Goal: Task Accomplishment & Management: Manage account settings

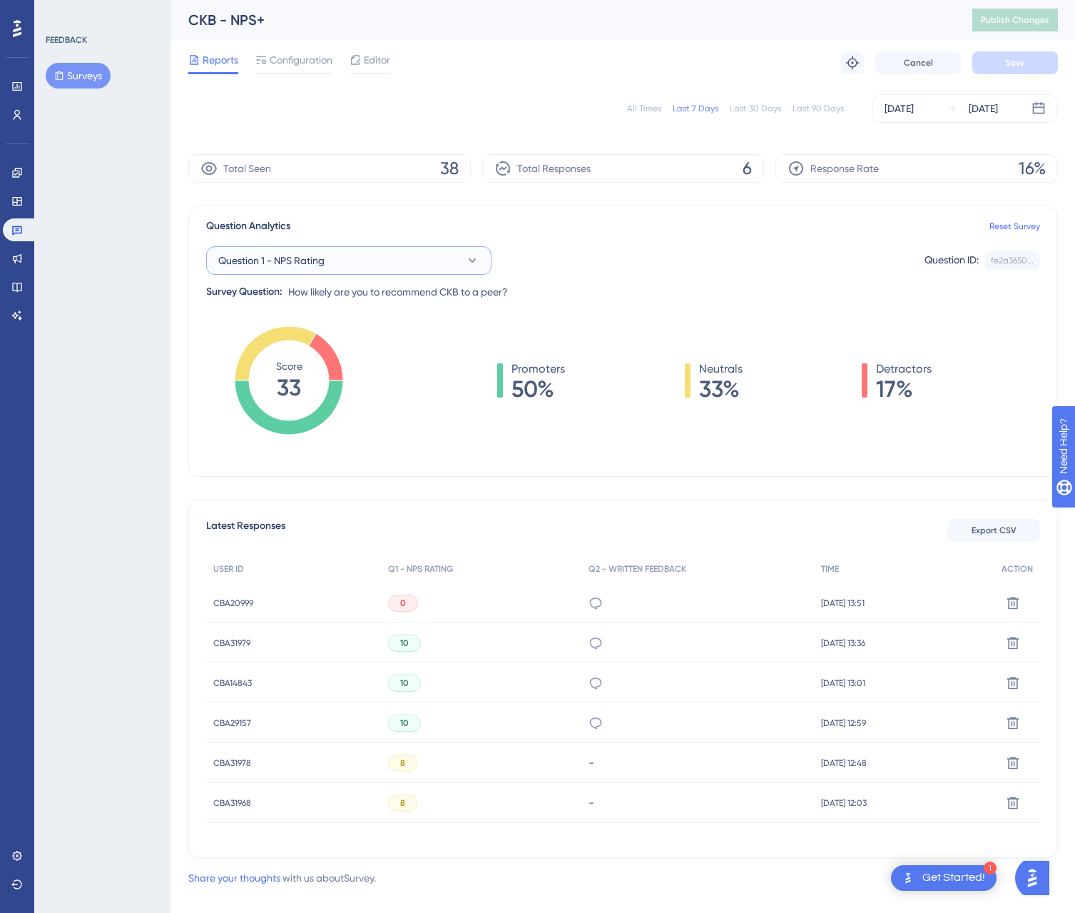
click at [456, 267] on button "Question 1 - NPS Rating" at bounding box center [348, 260] width 285 height 29
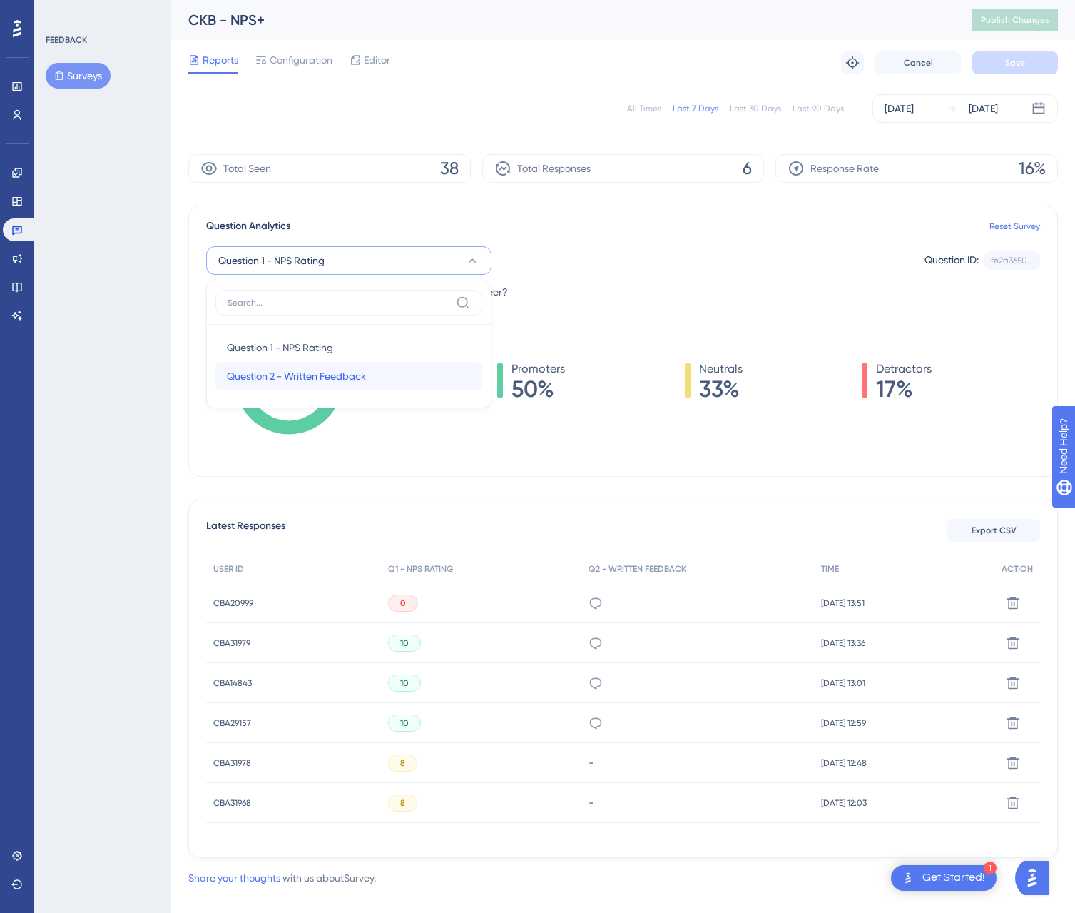
click at [401, 371] on div "Question 2 - Written Feedback Question 2 - Written Feedback" at bounding box center [349, 376] width 244 height 29
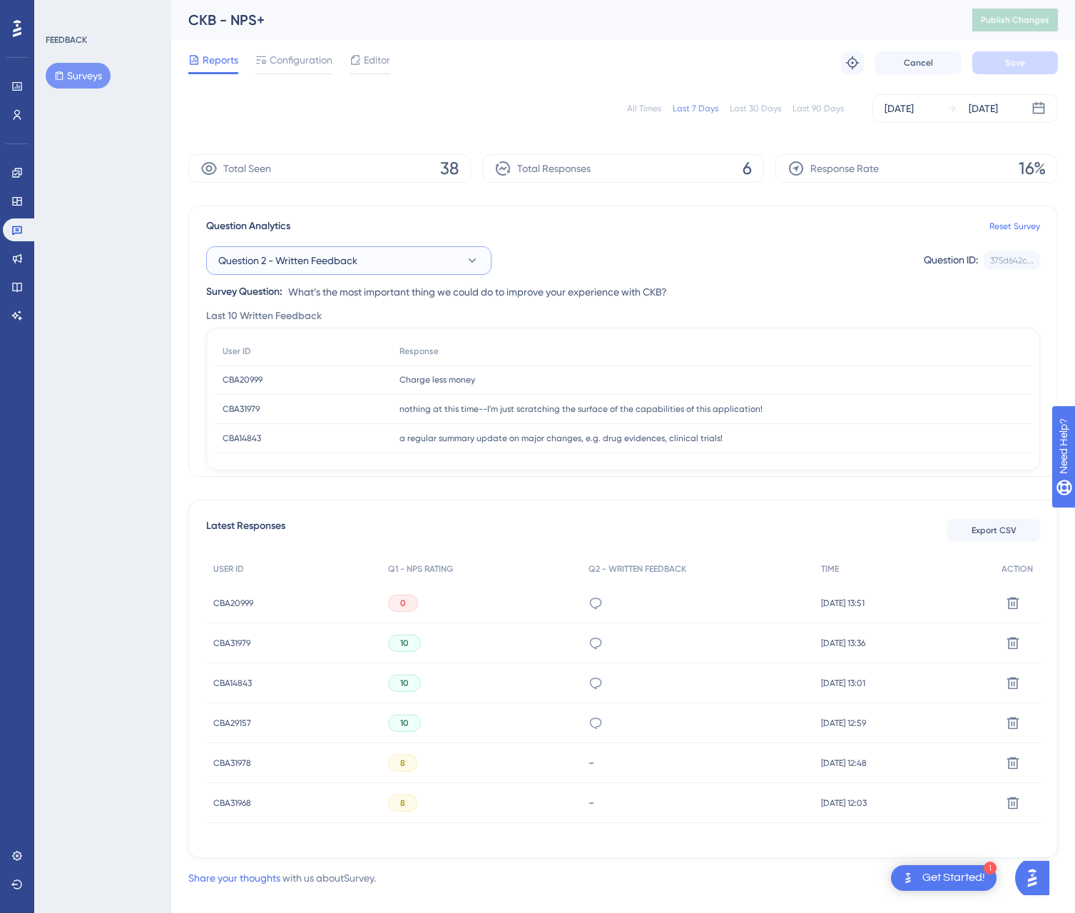
click at [473, 266] on icon at bounding box center [472, 260] width 14 height 14
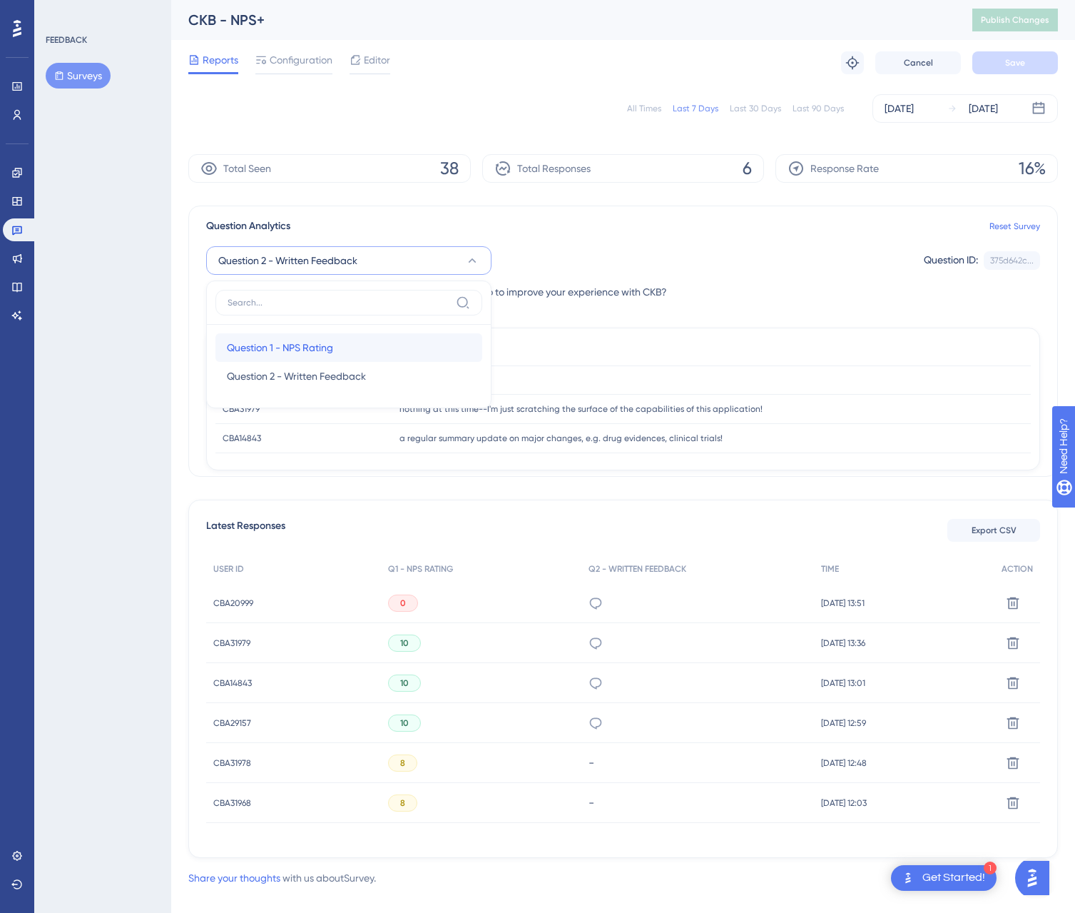
click at [425, 340] on div "Question 1 - NPS Rating Question 1 - NPS Rating" at bounding box center [349, 347] width 244 height 29
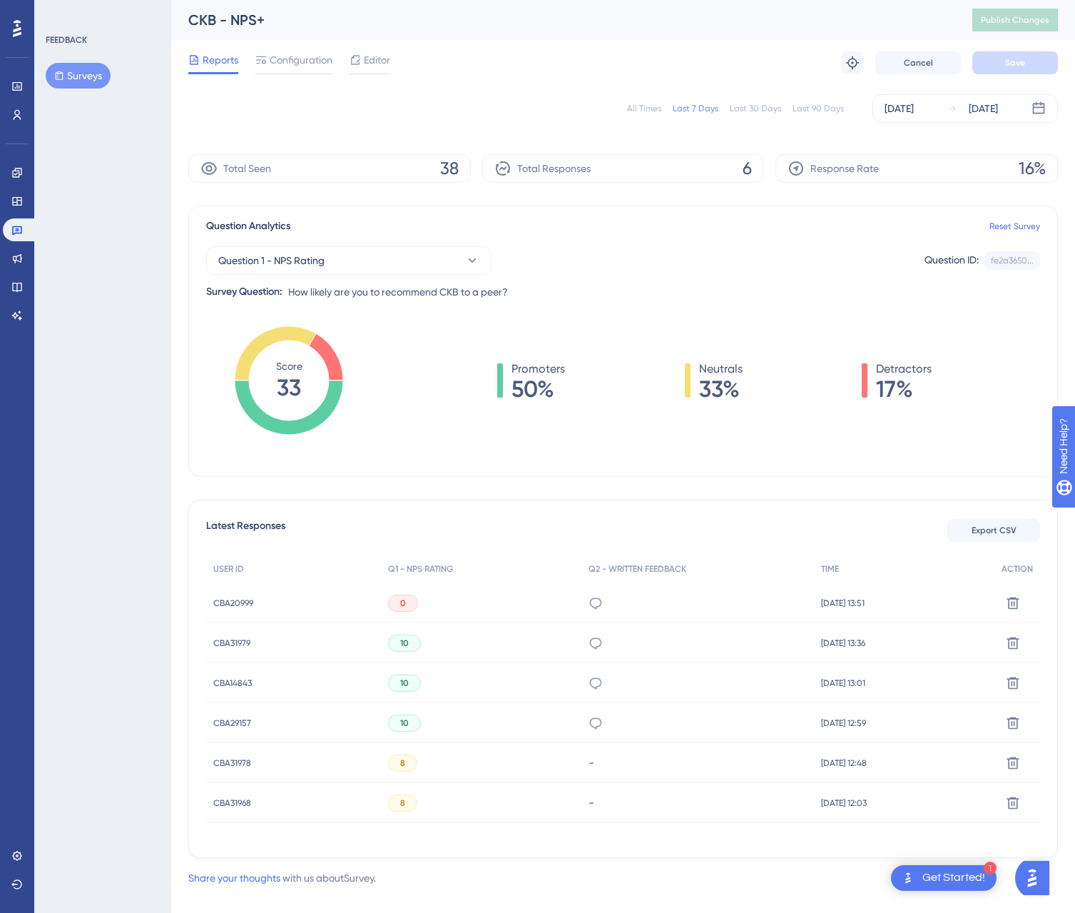
click at [76, 73] on button "Surveys" at bounding box center [78, 76] width 65 height 26
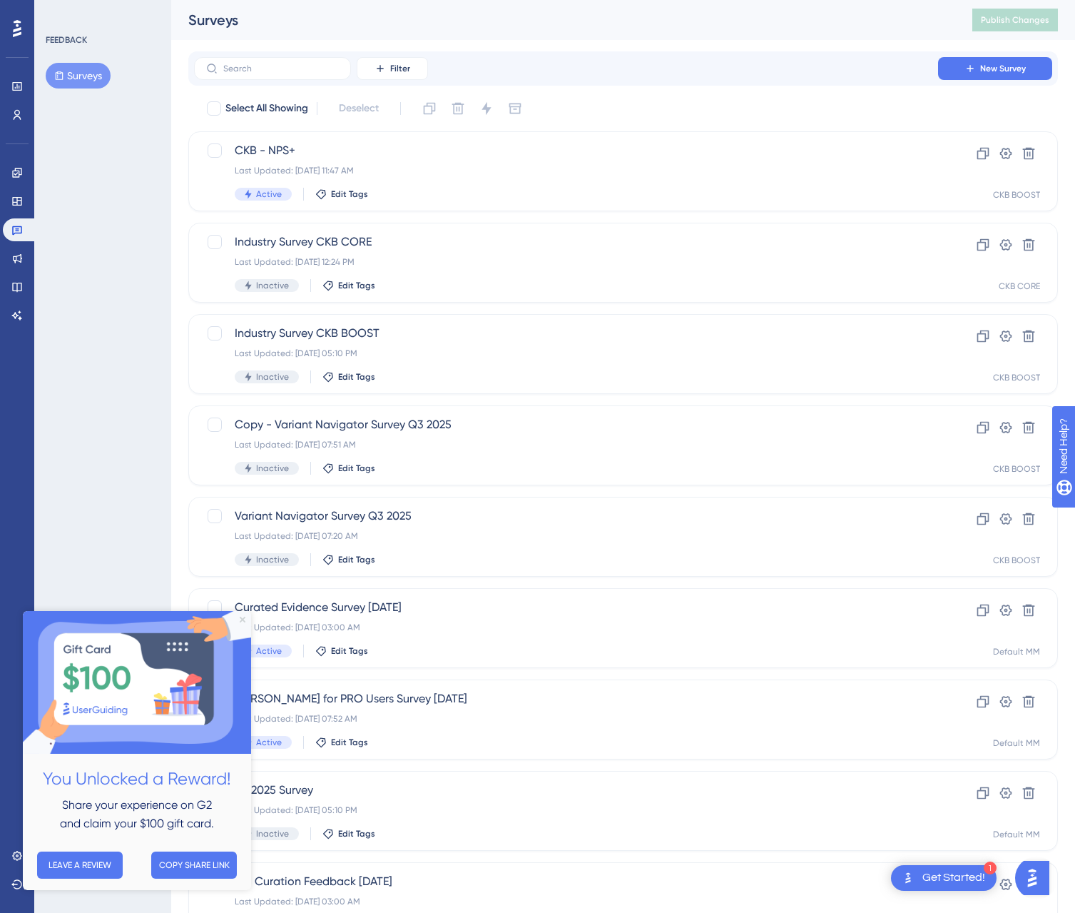
click at [240, 620] on icon "Close Preview" at bounding box center [243, 620] width 6 height 6
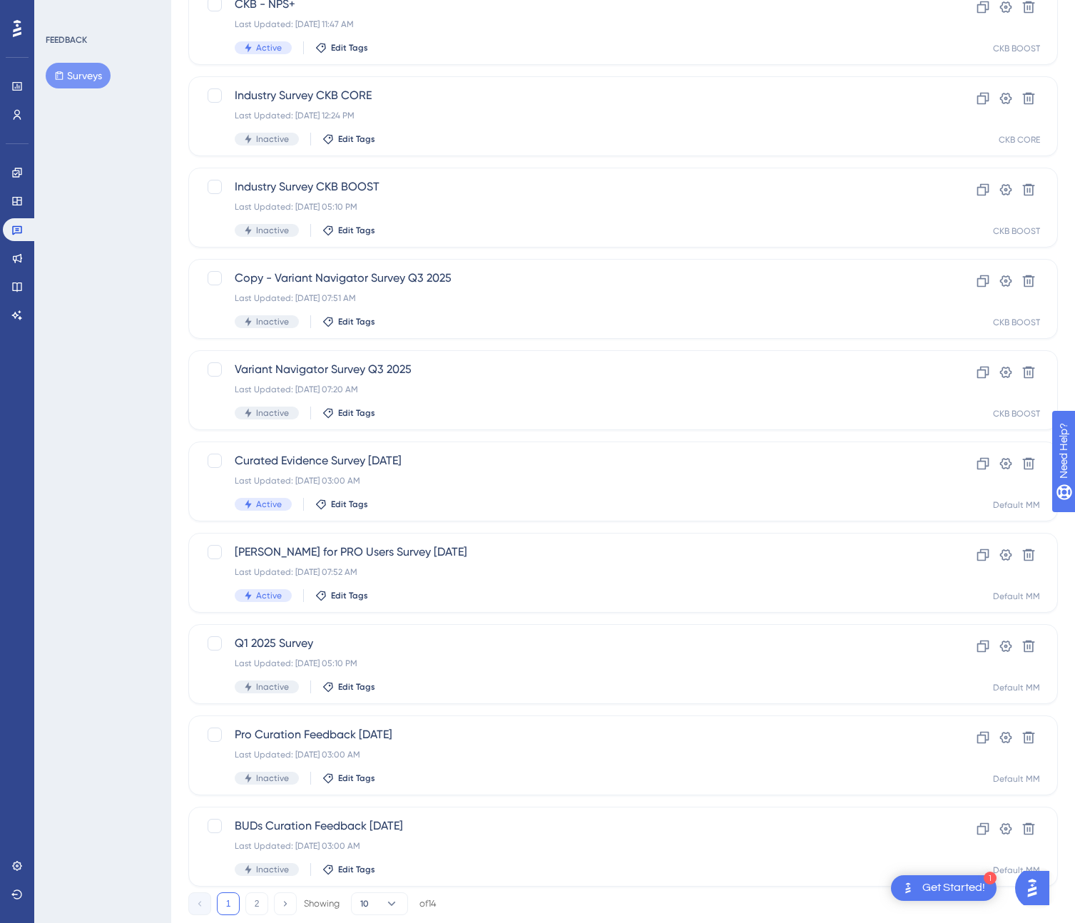
scroll to position [184, 0]
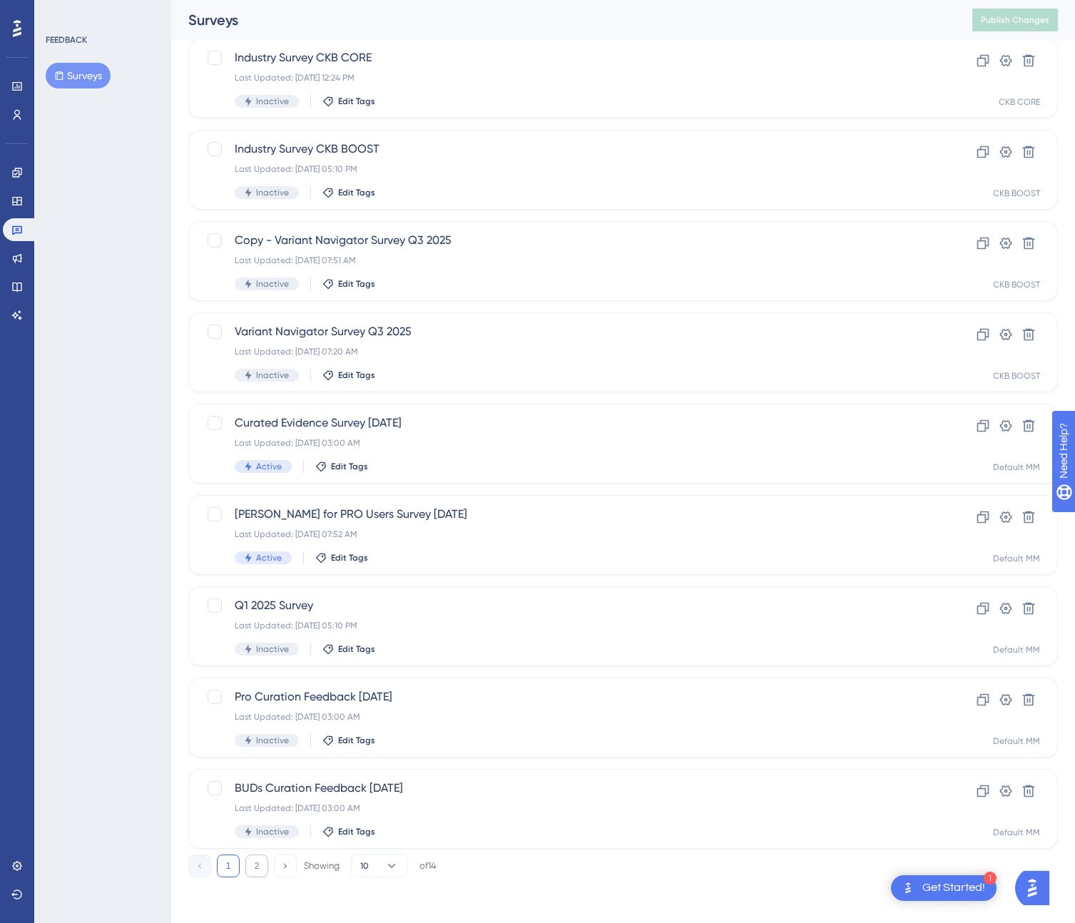
click at [262, 869] on button "2" at bounding box center [256, 866] width 23 height 23
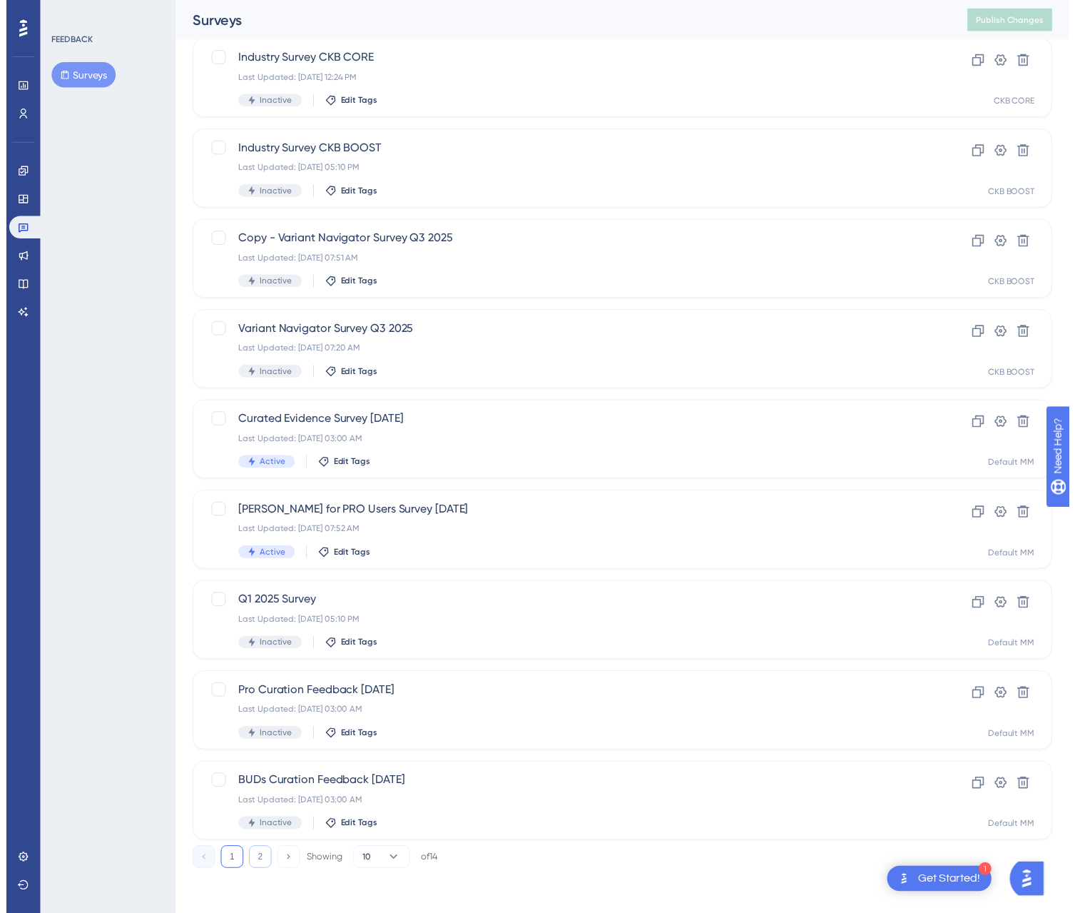
scroll to position [0, 0]
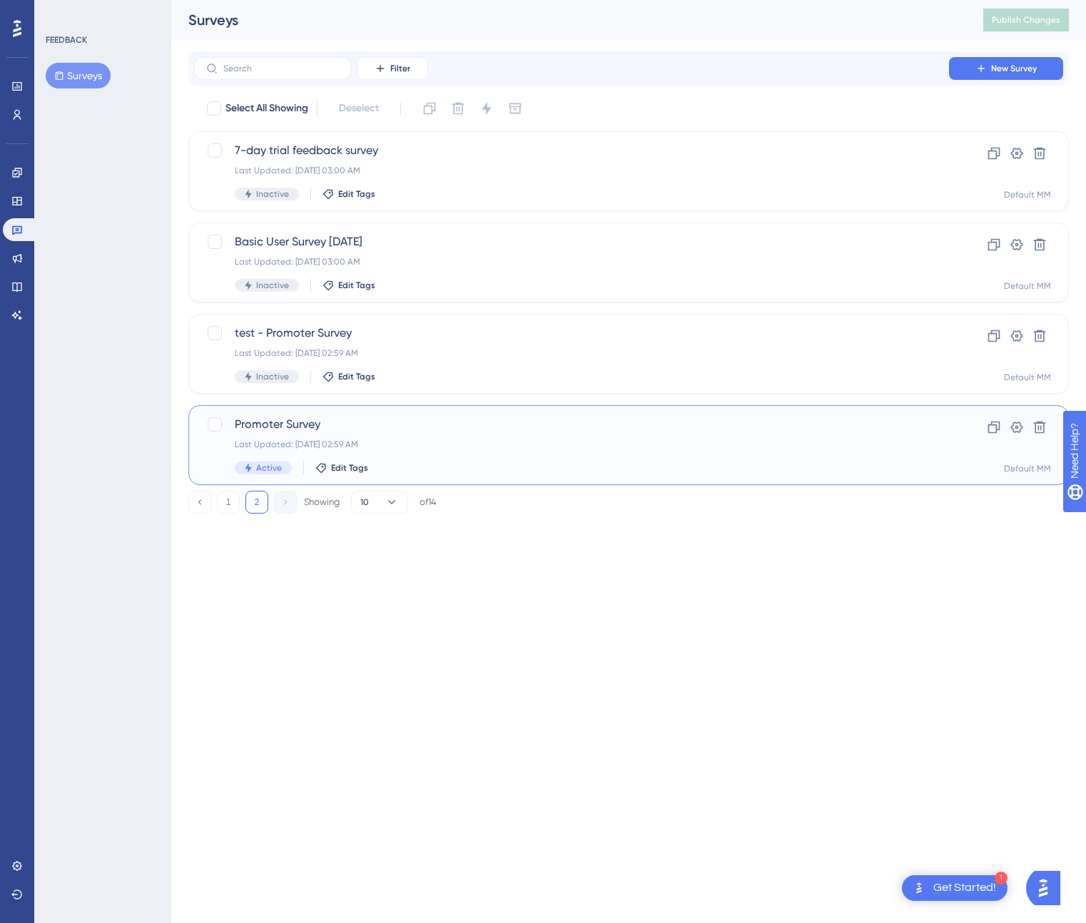
click at [295, 432] on span "Promoter Survey" at bounding box center [572, 424] width 674 height 17
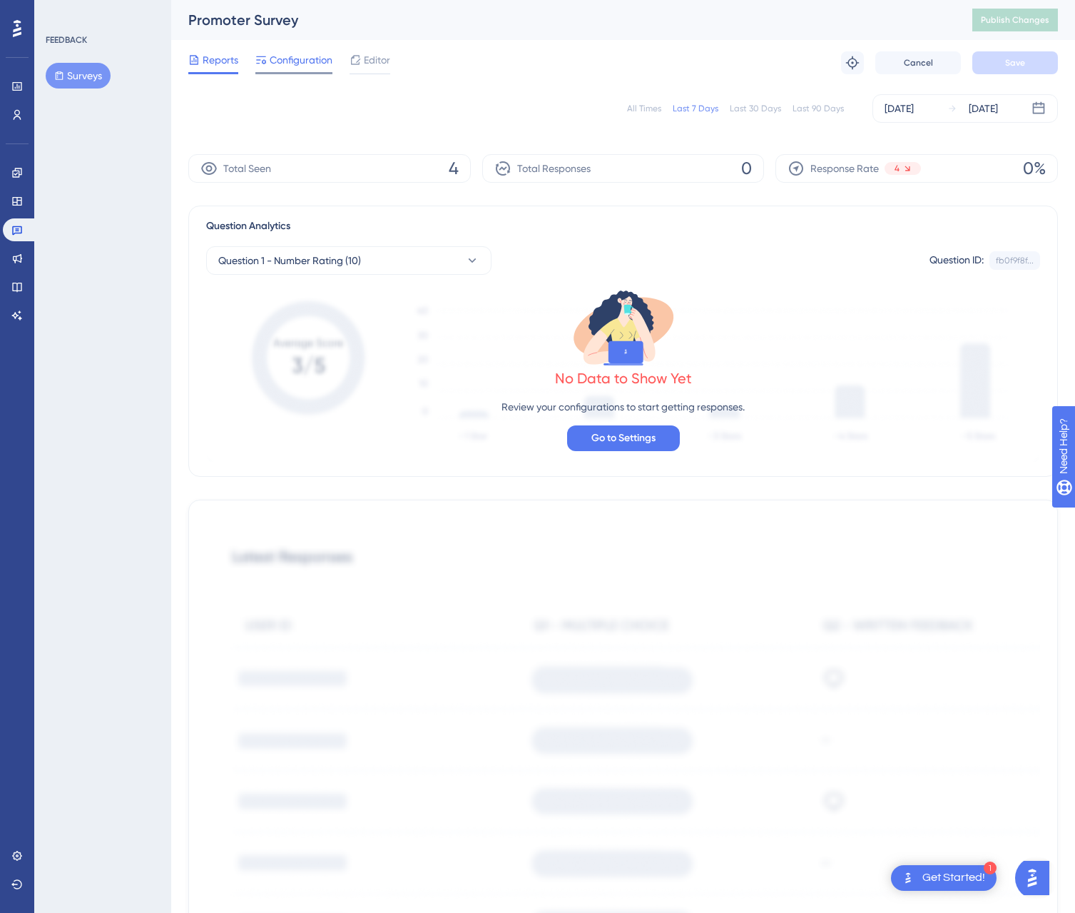
click at [288, 70] on div "Configuration" at bounding box center [293, 62] width 77 height 23
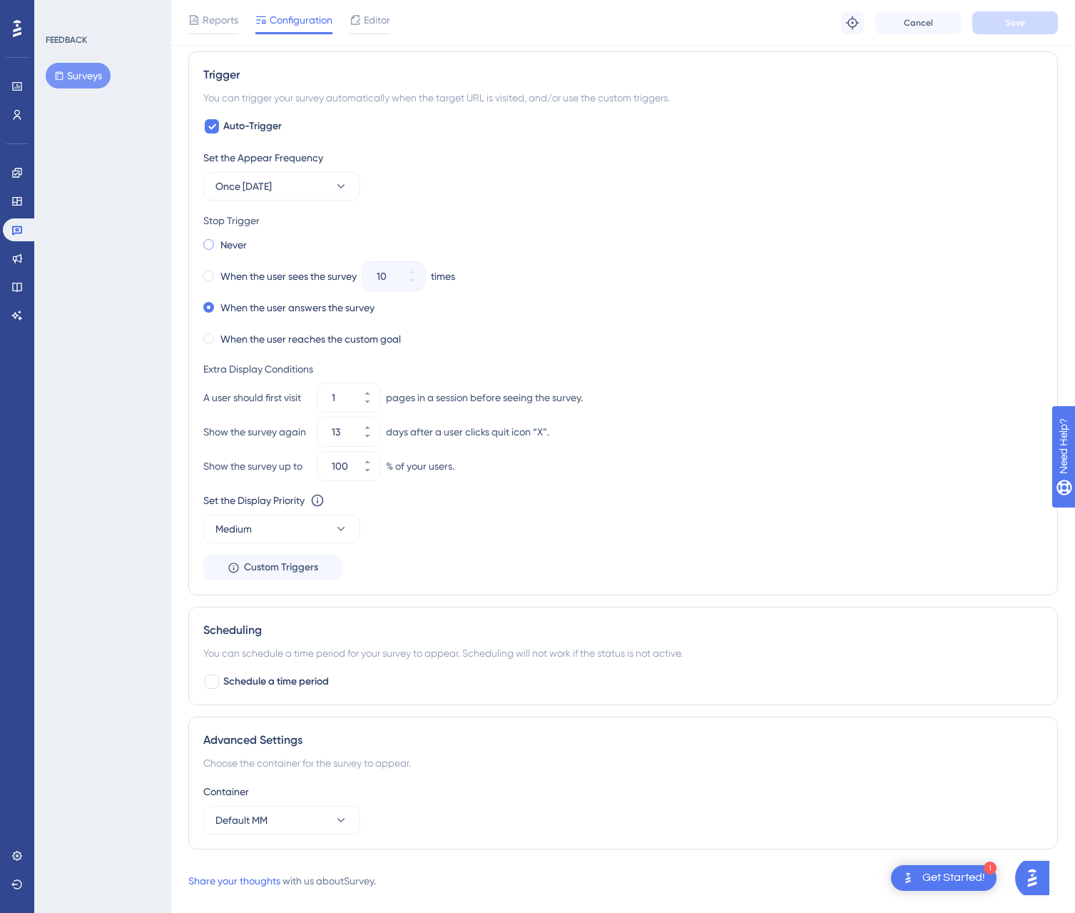
scroll to position [657, 0]
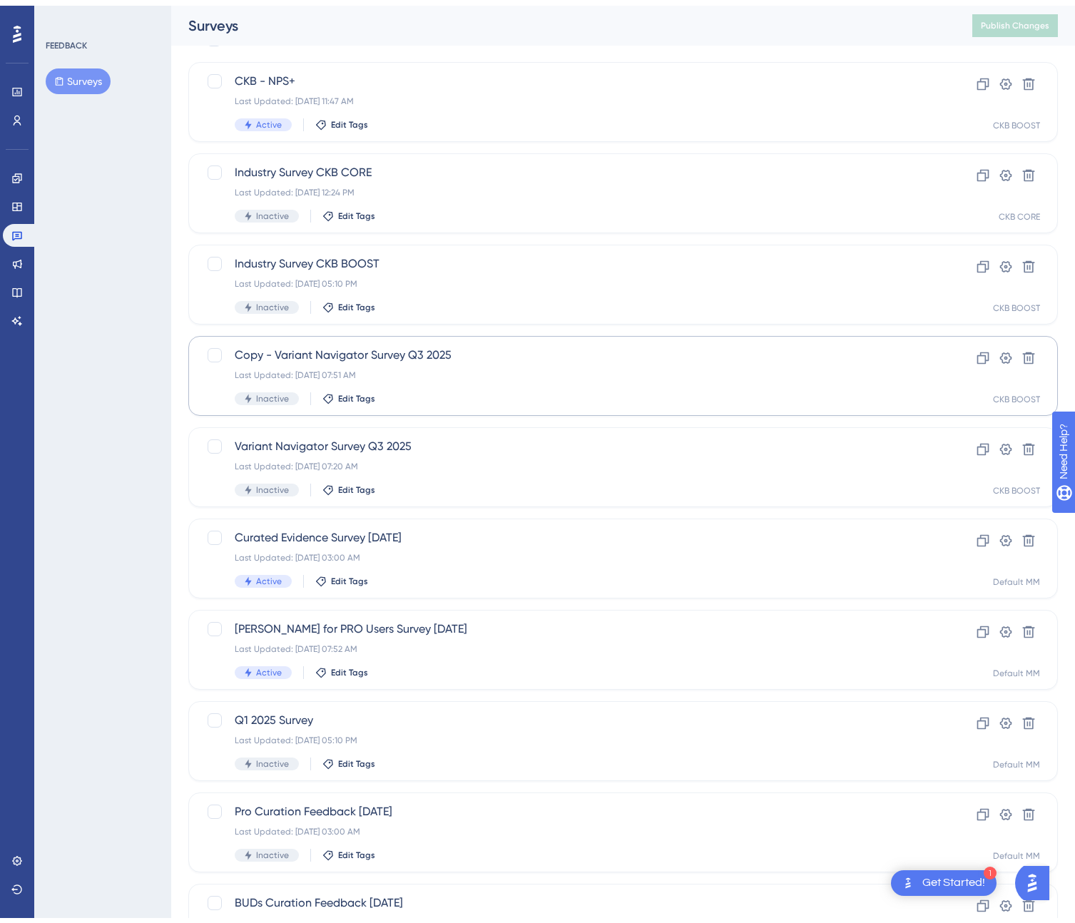
scroll to position [184, 0]
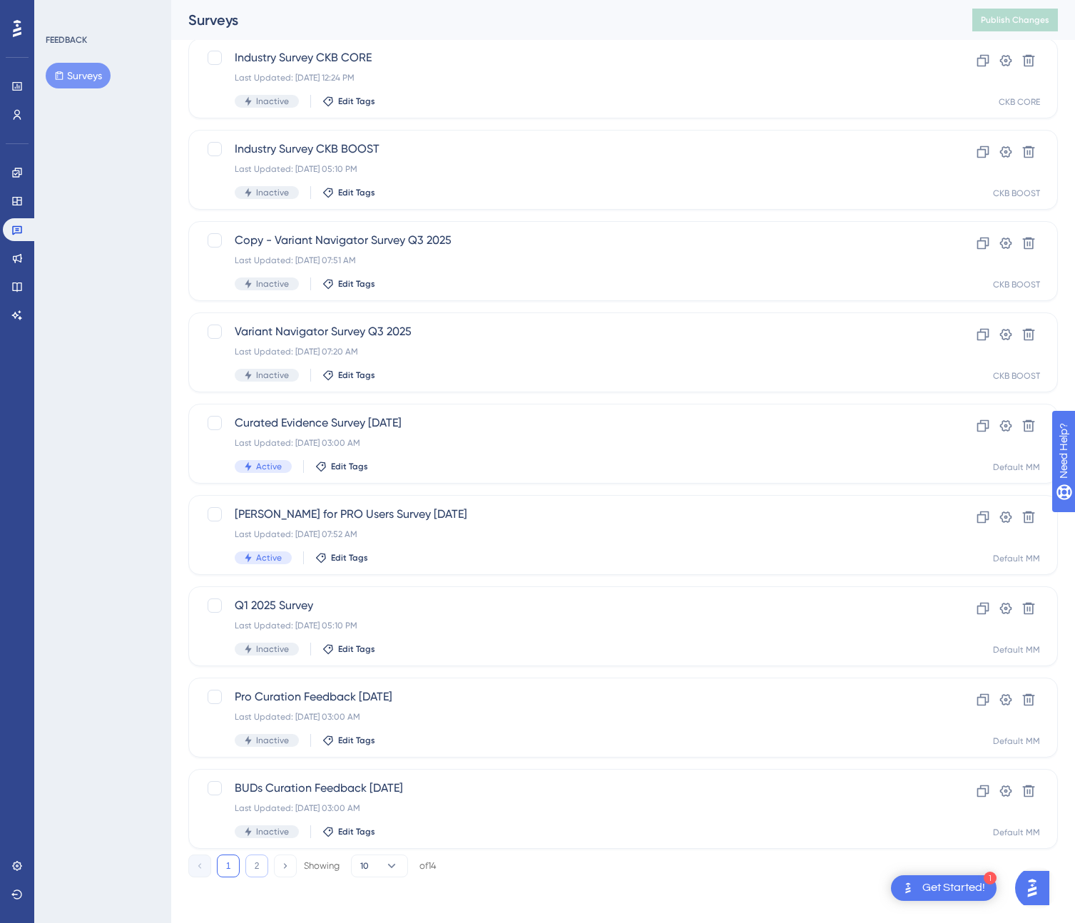
click at [263, 861] on button "2" at bounding box center [256, 866] width 23 height 23
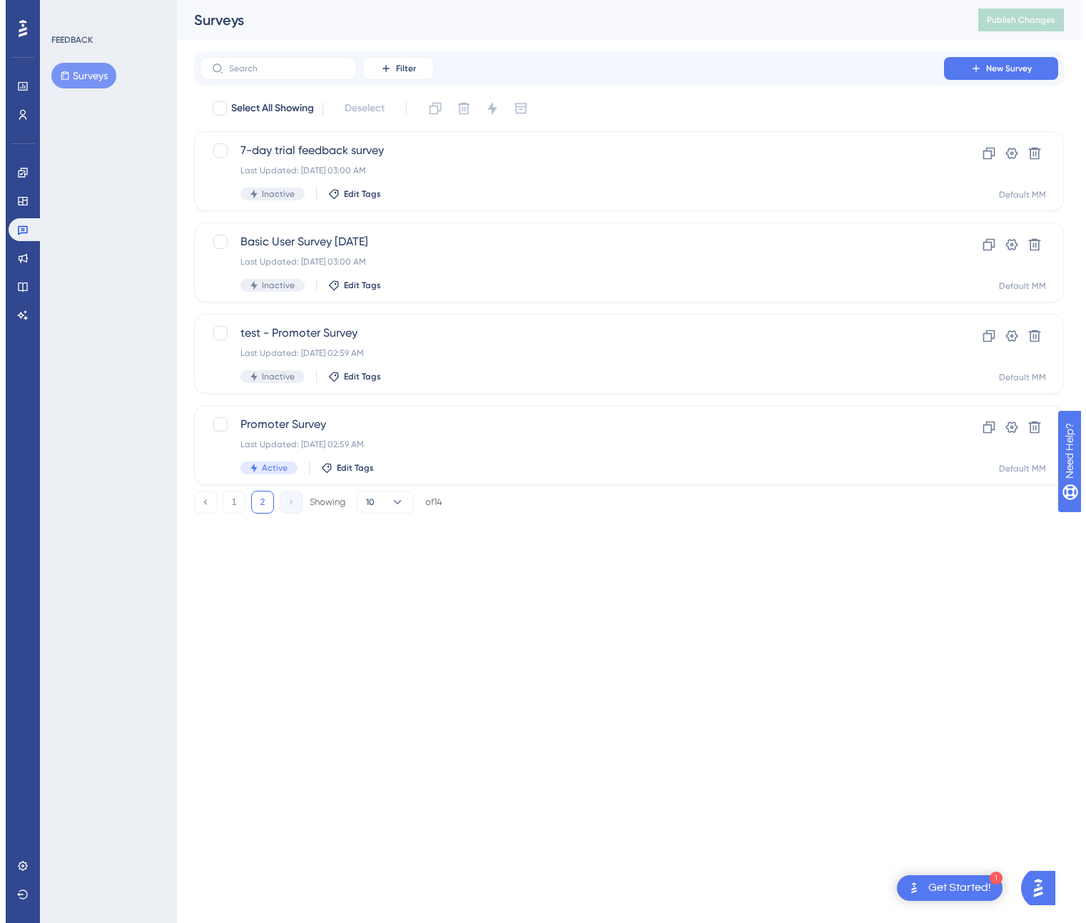
scroll to position [0, 0]
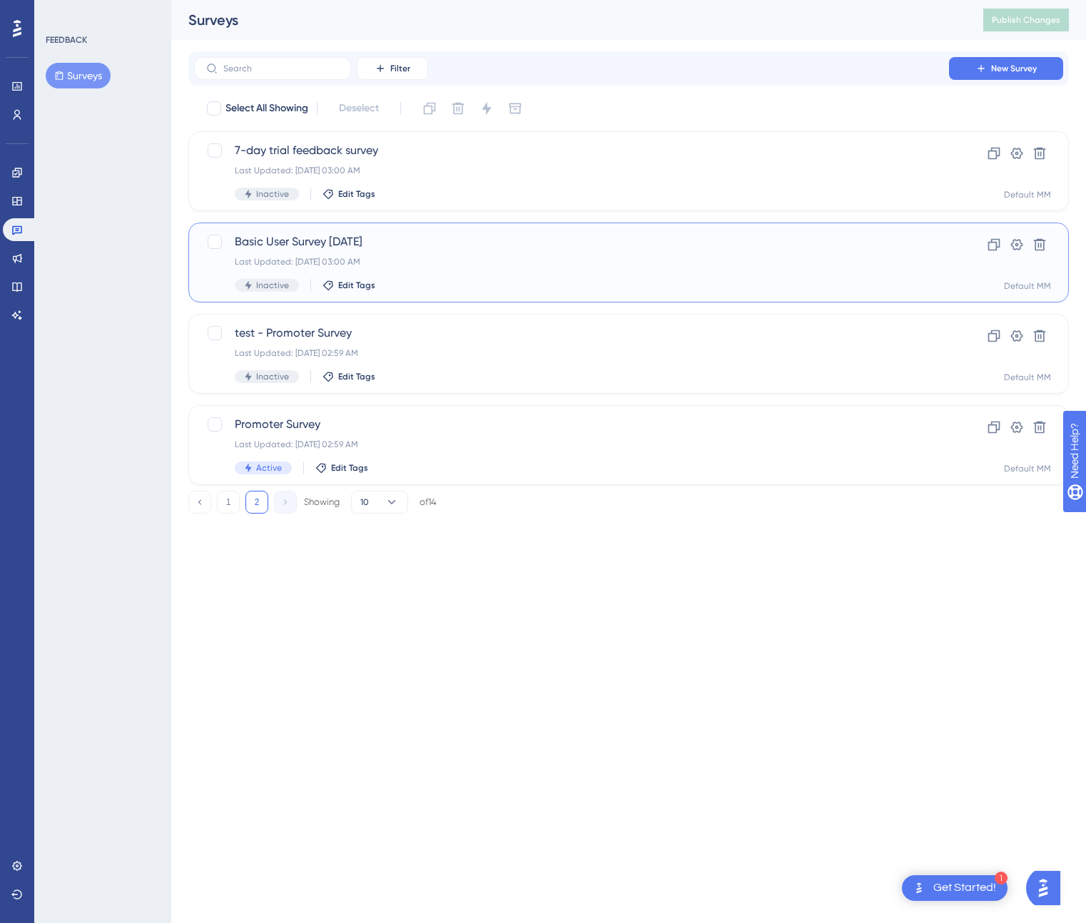
click at [330, 235] on span "Basic User Survey June 2024" at bounding box center [572, 241] width 674 height 17
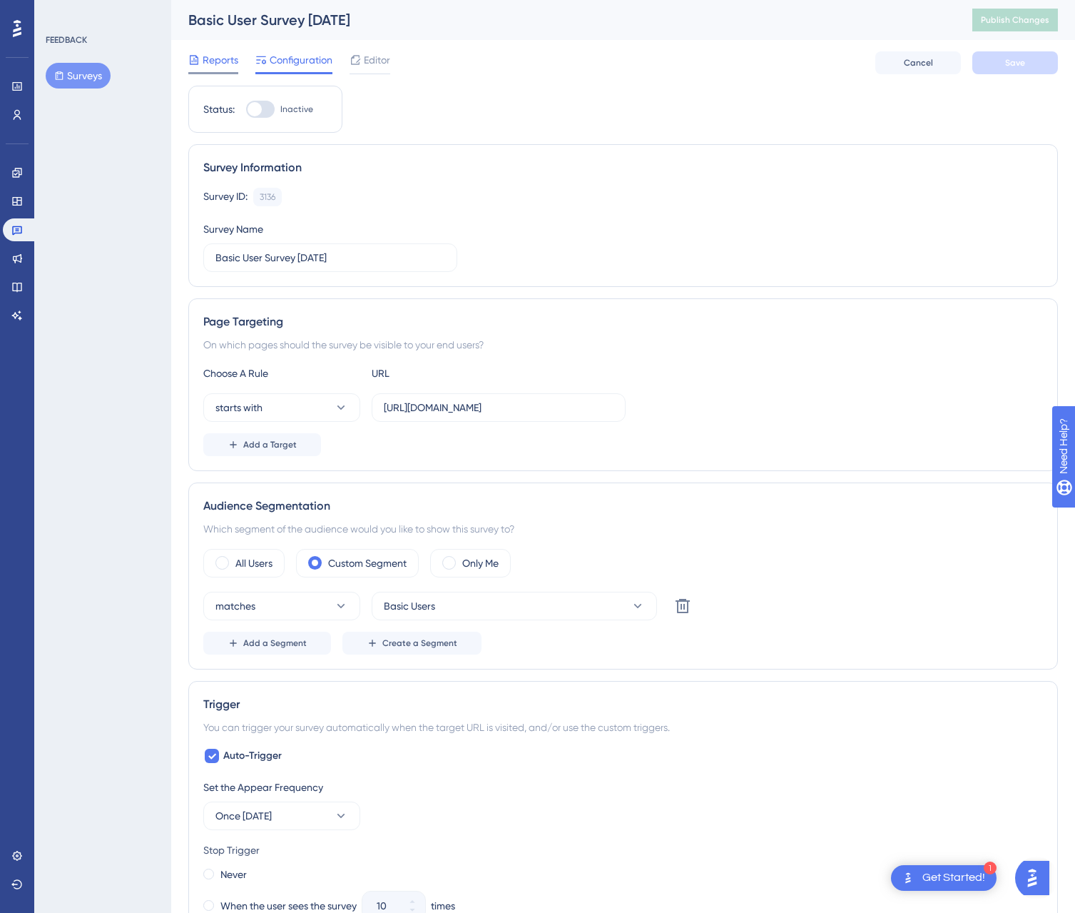
click at [221, 64] on span "Reports" at bounding box center [221, 59] width 36 height 17
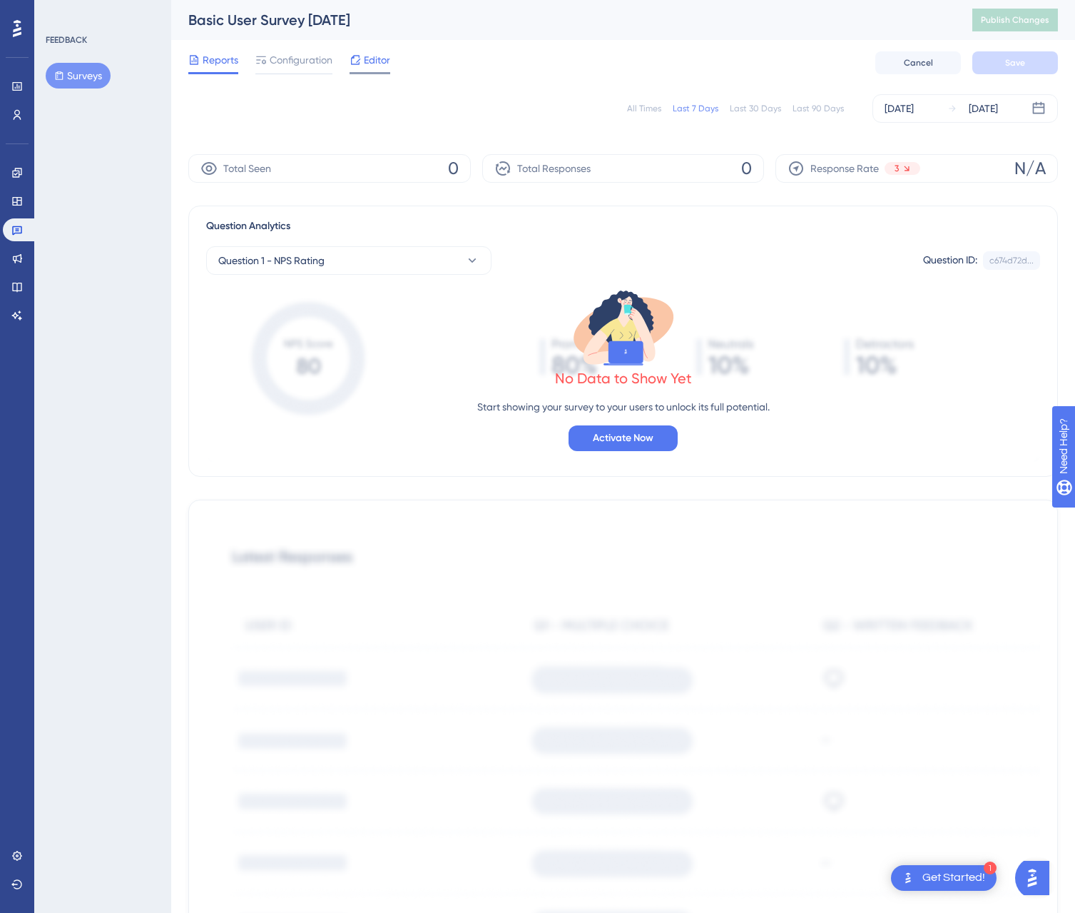
click at [371, 61] on span "Editor" at bounding box center [377, 59] width 26 height 17
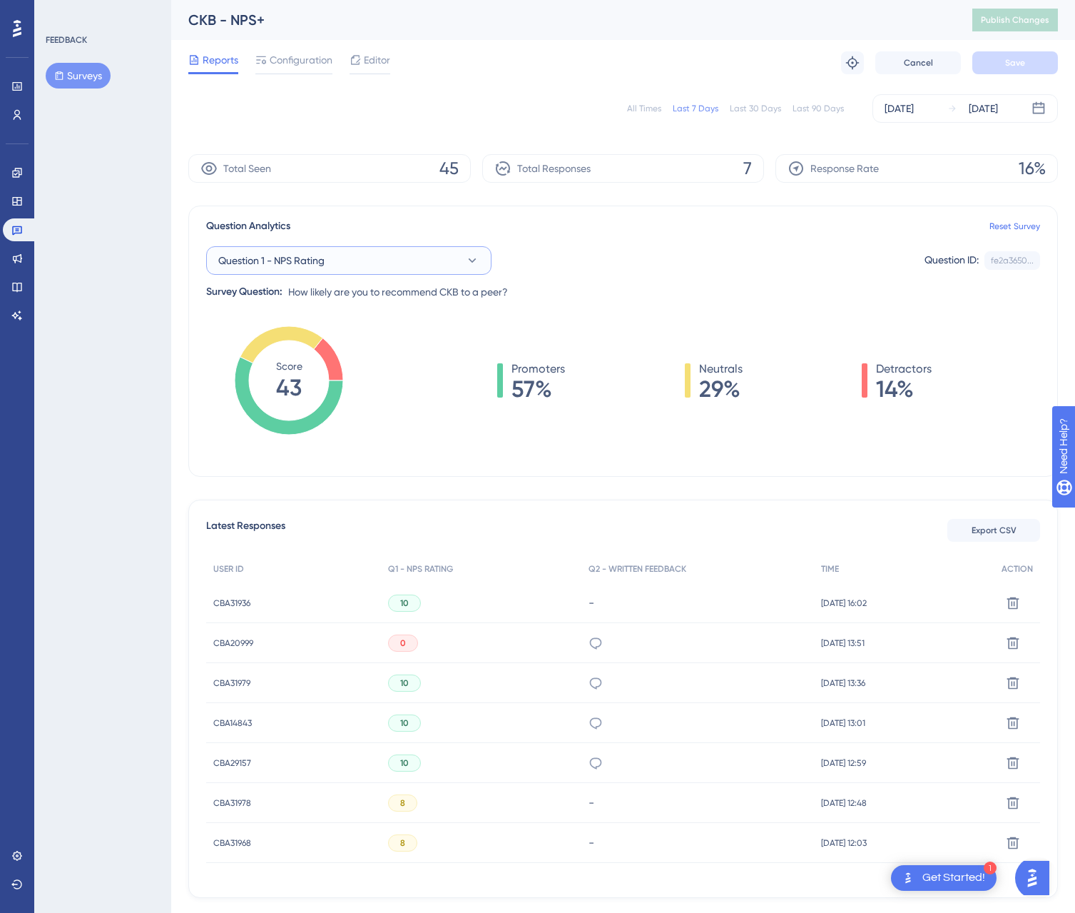
click at [413, 258] on button "Question 1 - NPS Rating" at bounding box center [348, 260] width 285 height 29
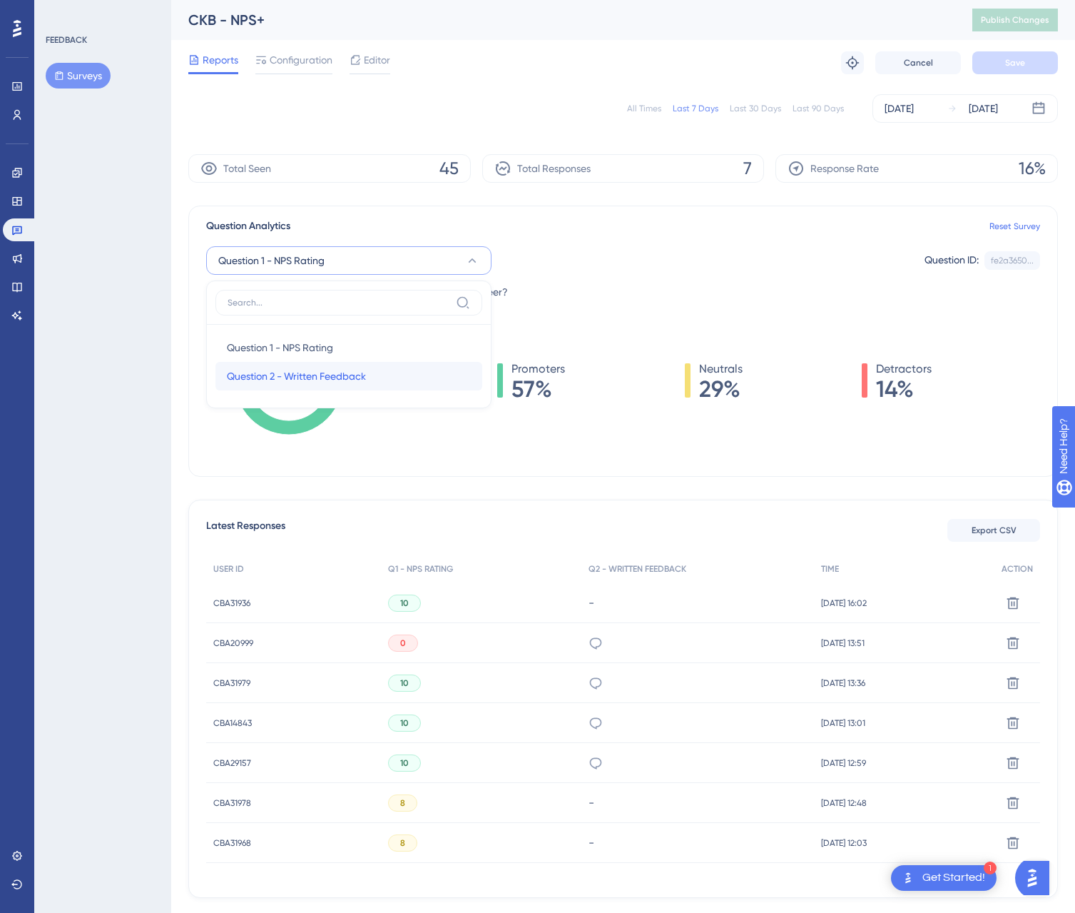
click at [369, 368] on div "Question 2 - Written Feedback Question 2 - Written Feedback" at bounding box center [349, 376] width 244 height 29
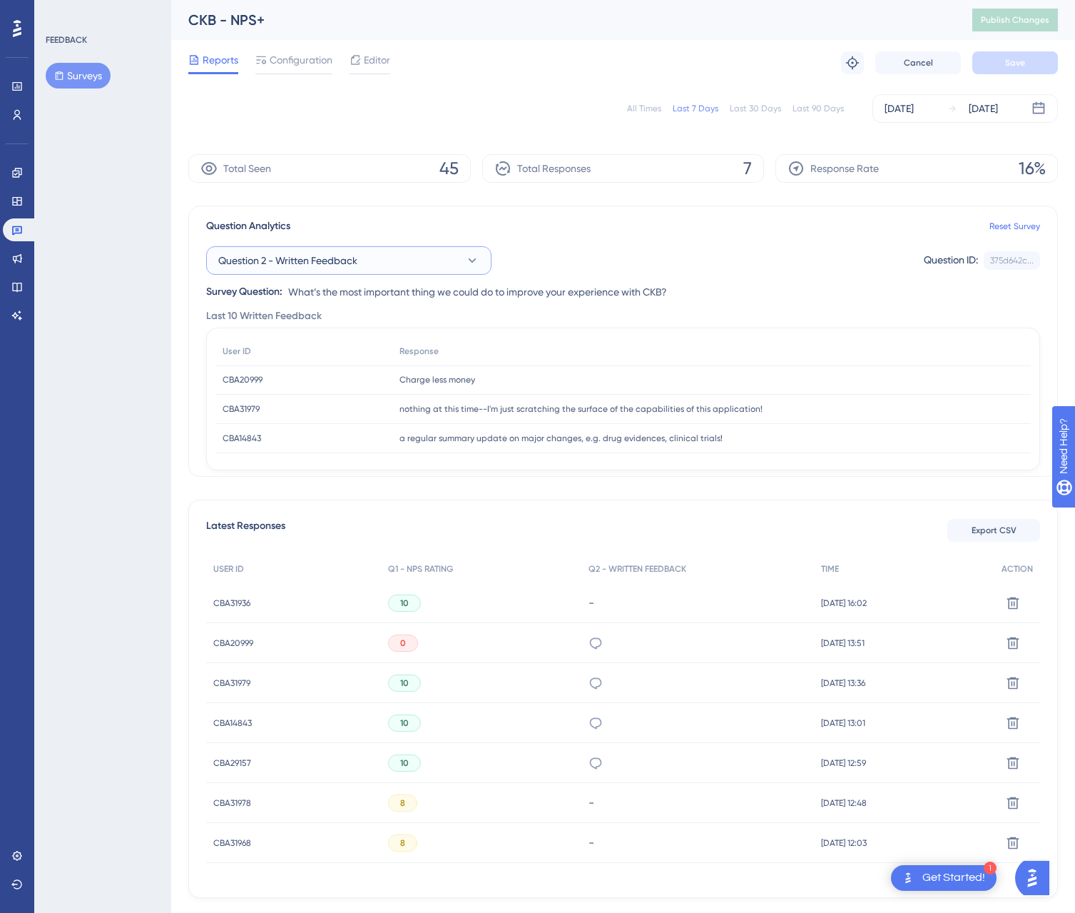
click at [448, 264] on button "Question 2 - Written Feedback" at bounding box center [348, 260] width 285 height 29
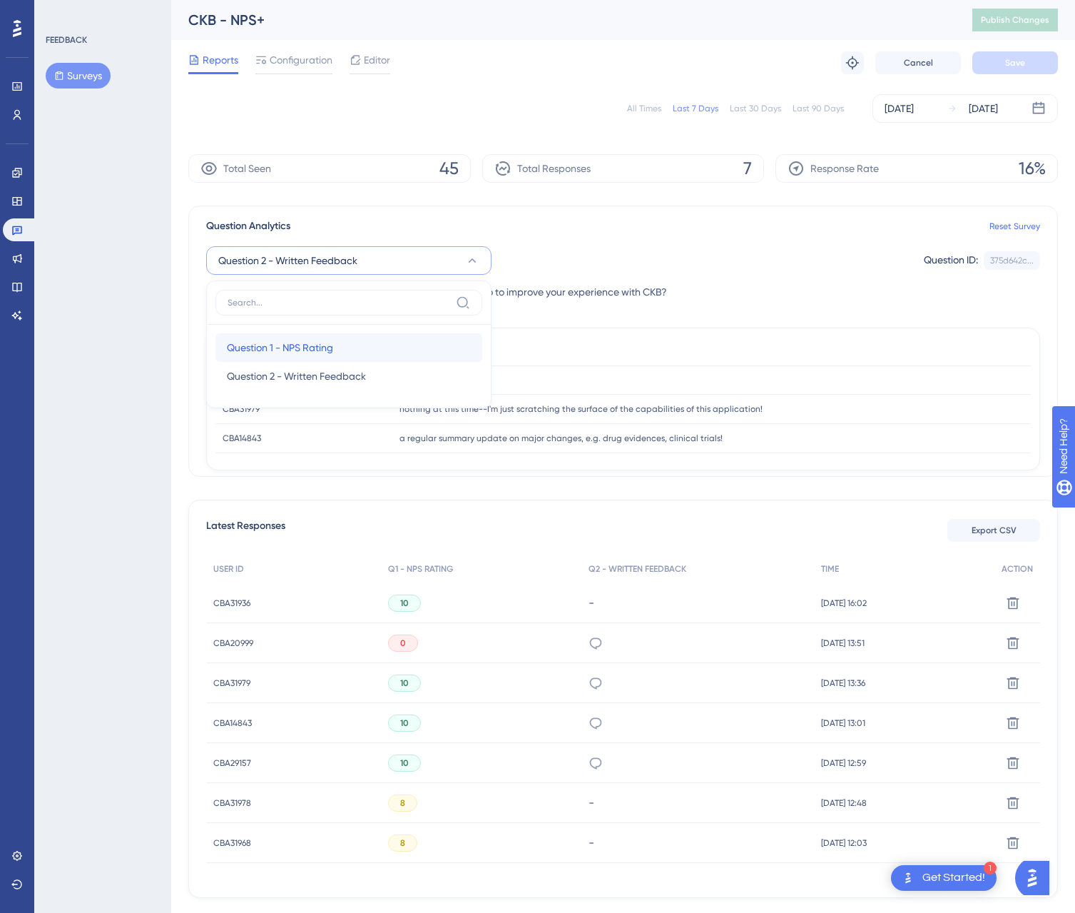
click at [393, 338] on div "Question 1 - NPS Rating Question 1 - NPS Rating" at bounding box center [349, 347] width 244 height 29
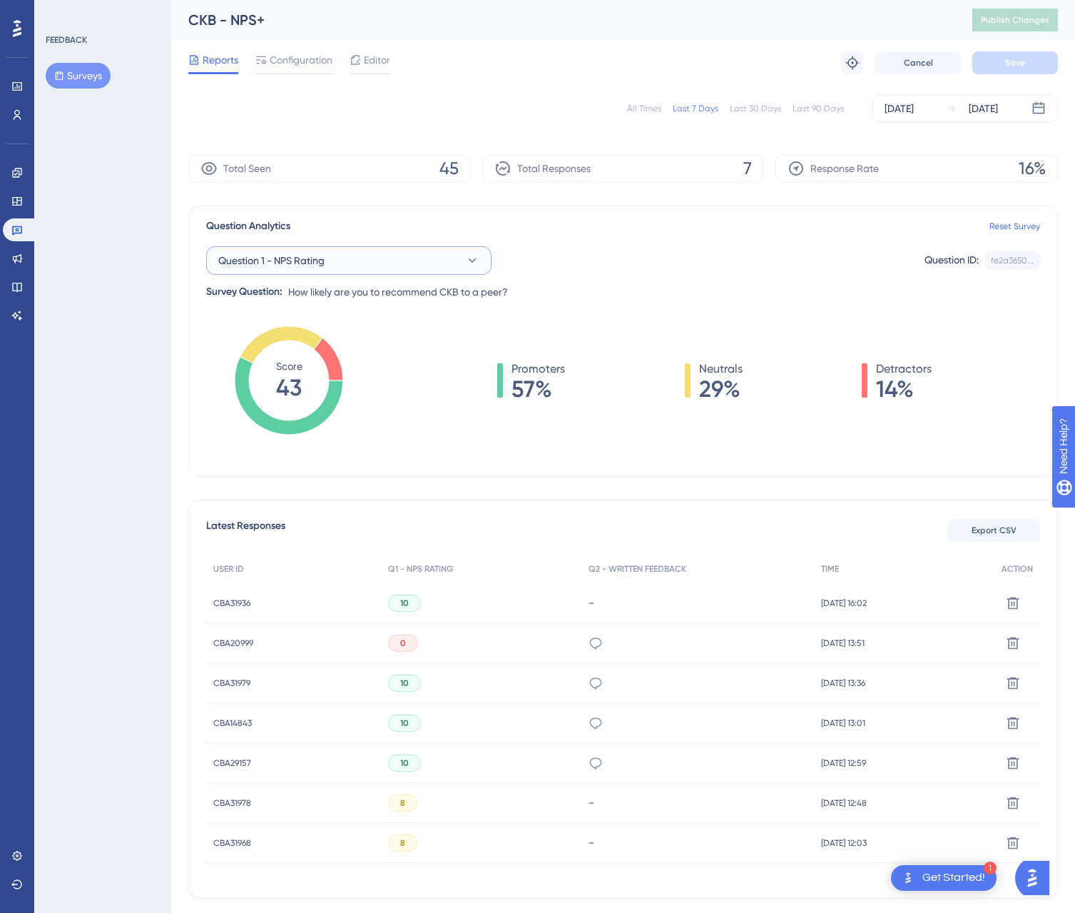
click at [358, 261] on button "Question 1 - NPS Rating" at bounding box center [348, 260] width 285 height 29
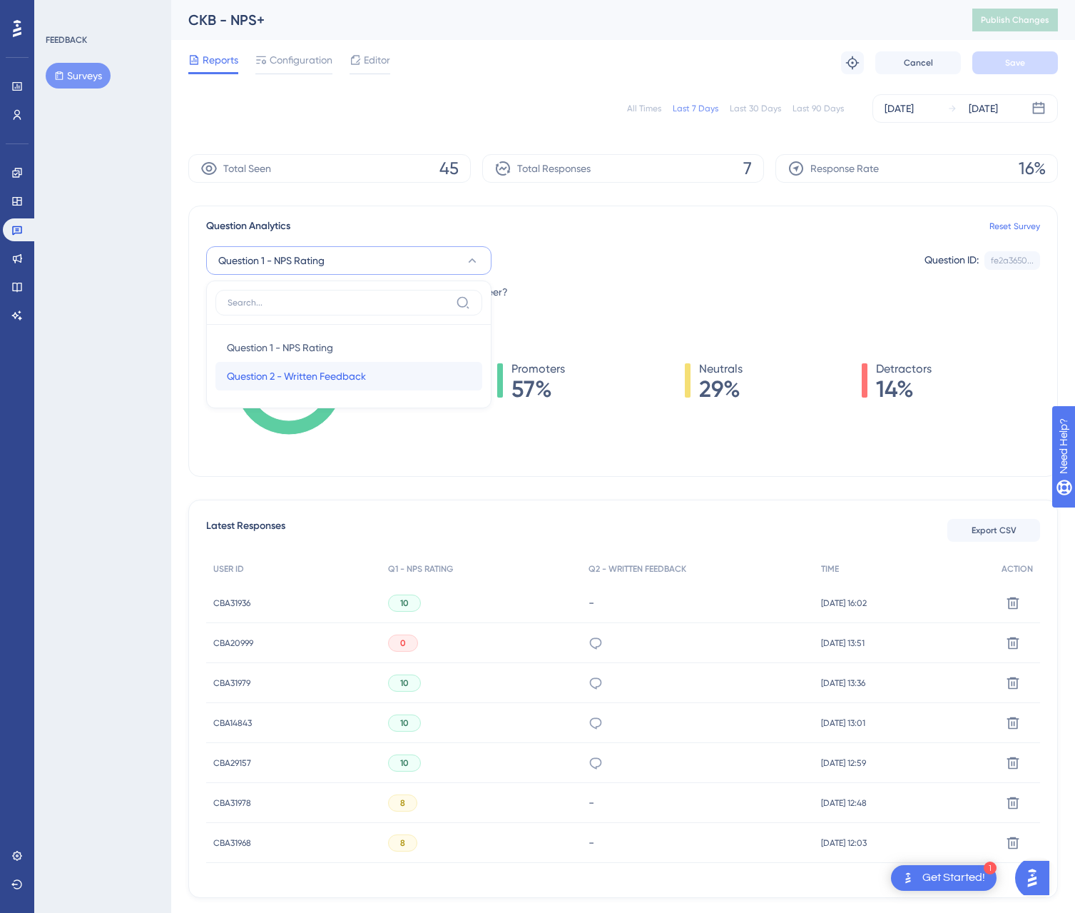
click at [320, 379] on span "Question 2 - Written Feedback" at bounding box center [296, 375] width 139 height 17
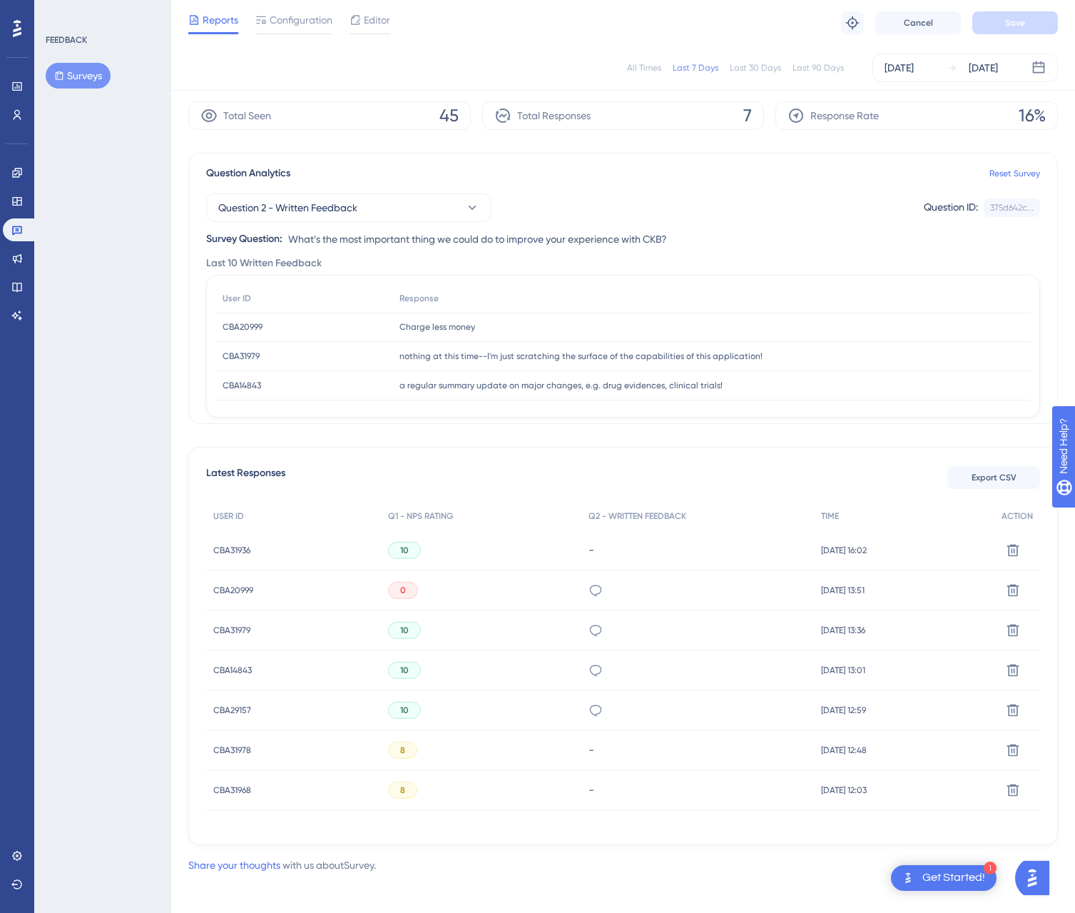
scroll to position [54, 0]
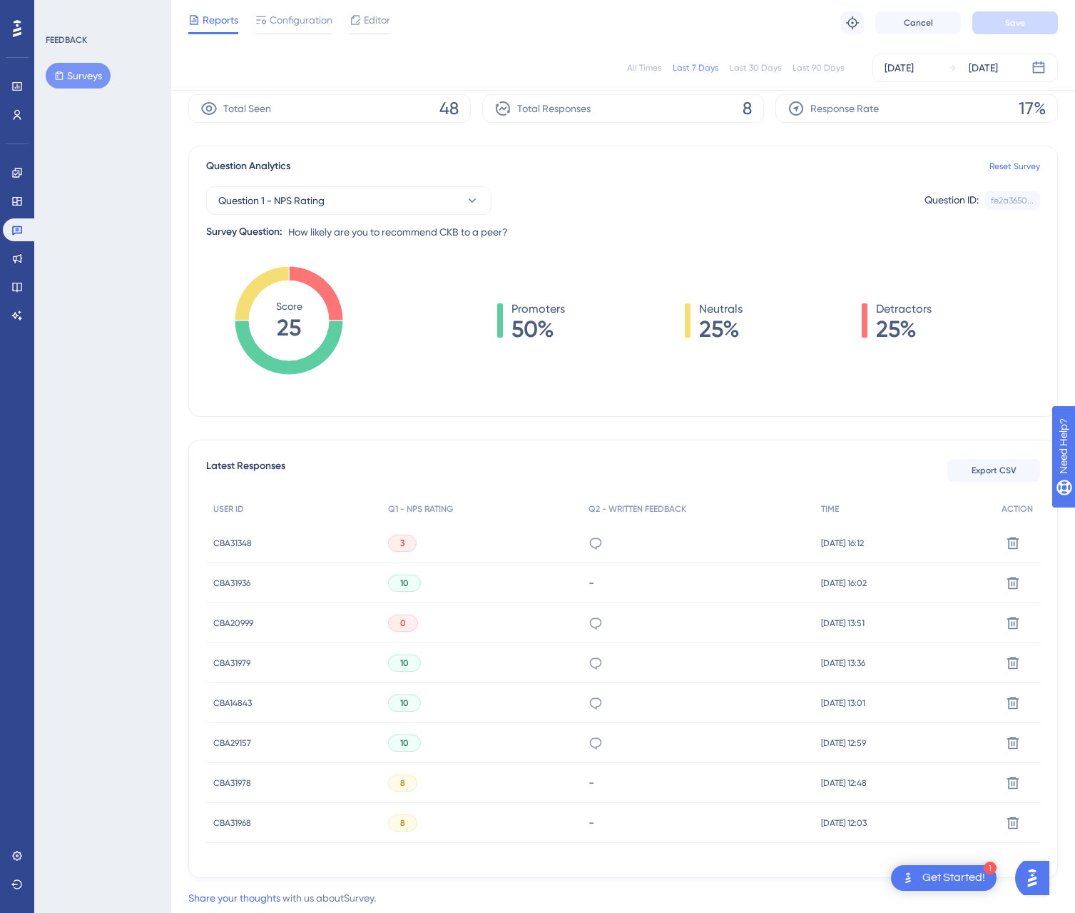
scroll to position [55, 0]
click at [589, 542] on icon at bounding box center [596, 542] width 14 height 14
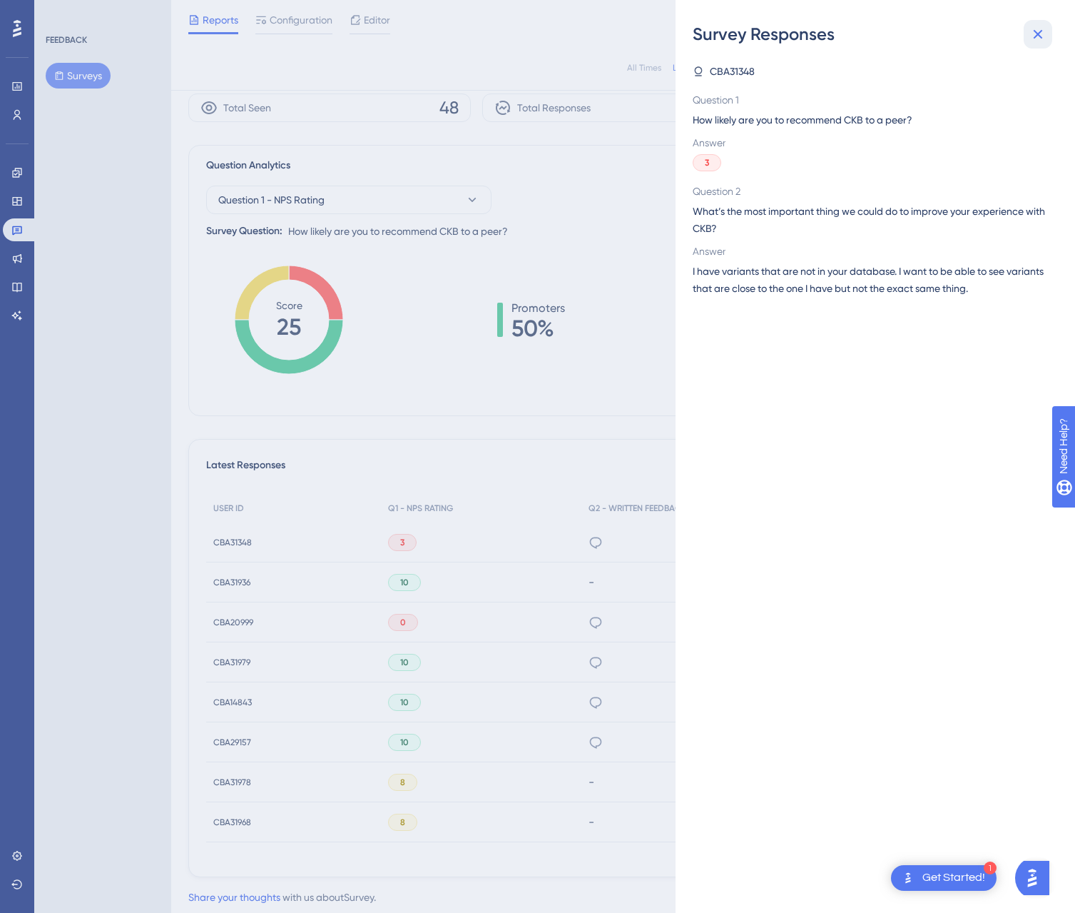
click at [1034, 33] on icon at bounding box center [1038, 34] width 17 height 17
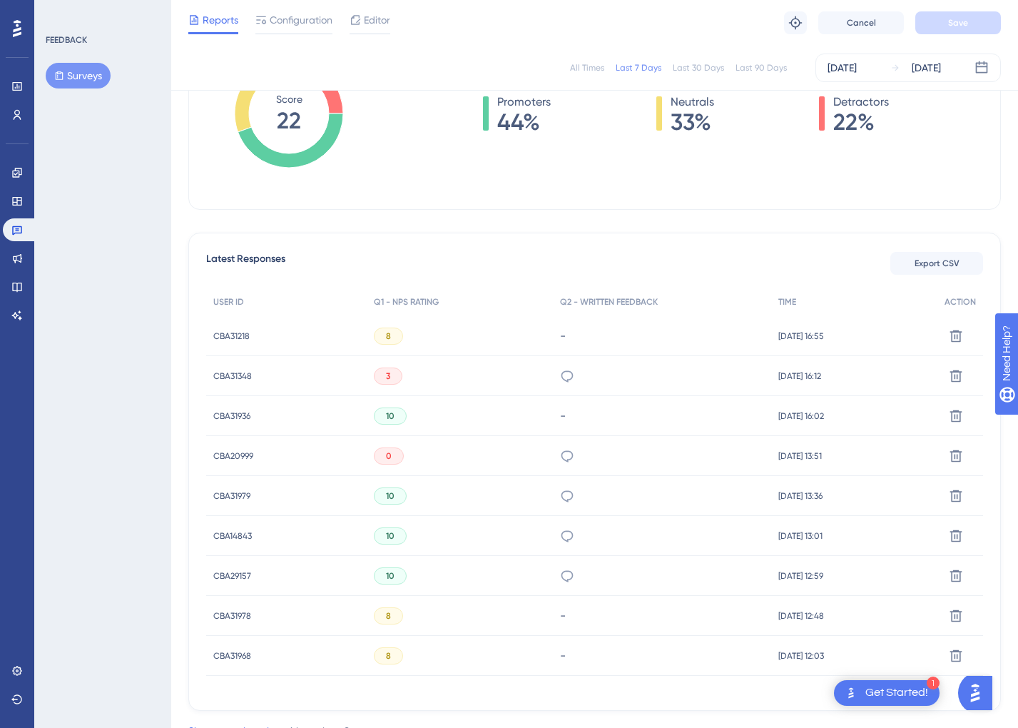
scroll to position [318, 0]
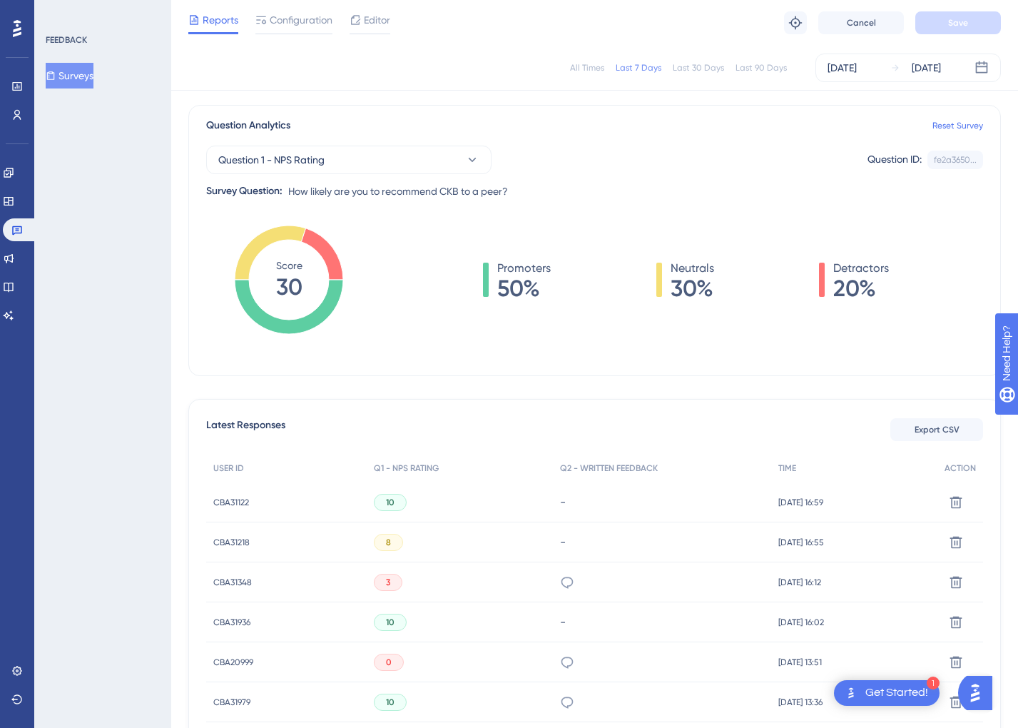
scroll to position [87, 0]
